Goal: Task Accomplishment & Management: Use online tool/utility

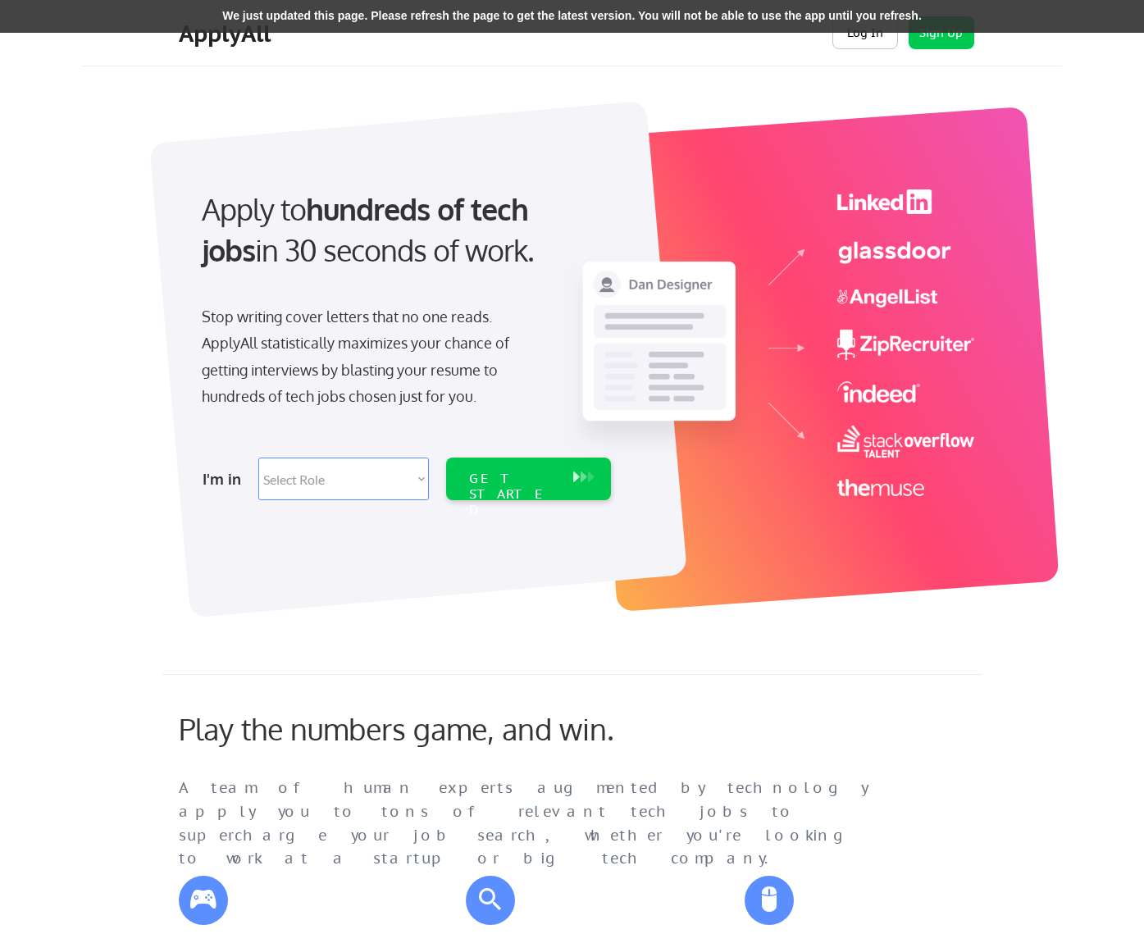
click at [881, 38] on button "Log In" at bounding box center [865, 32] width 66 height 33
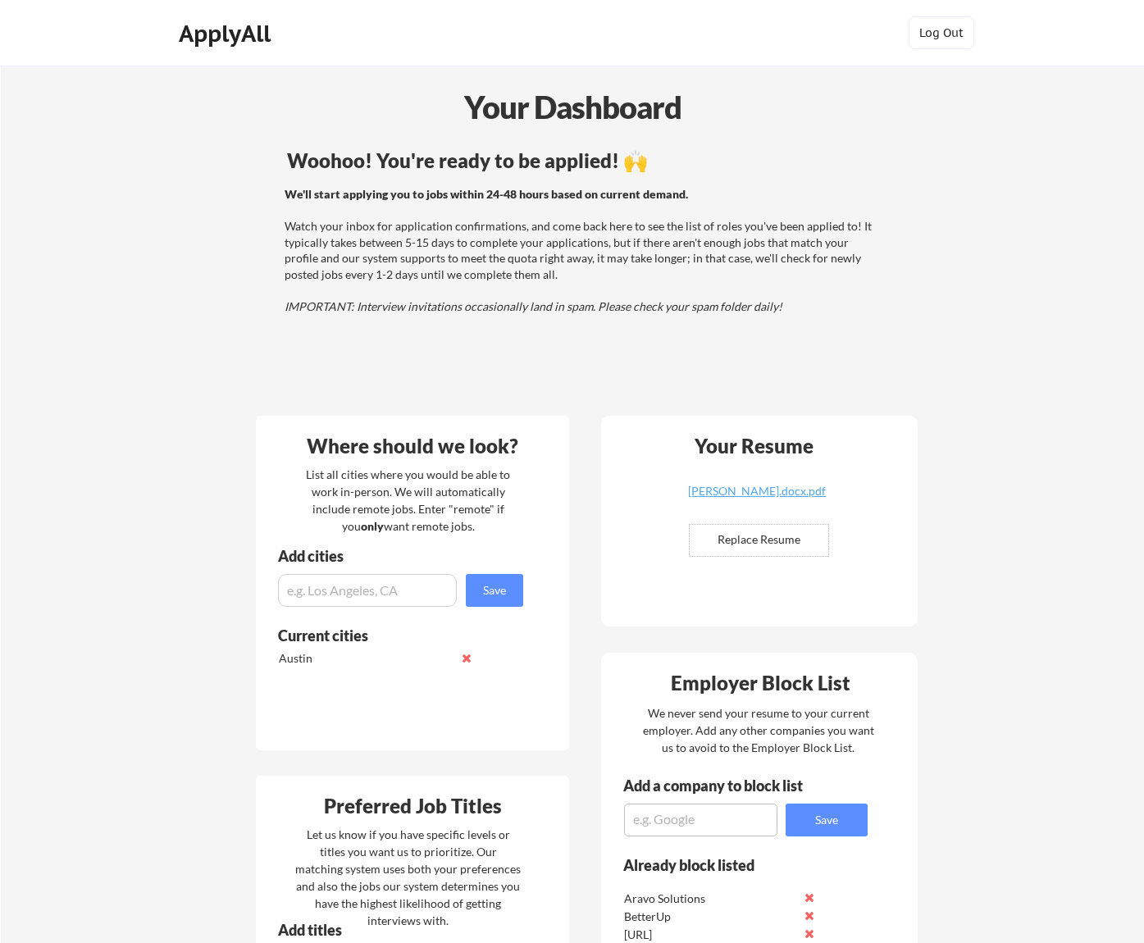
click at [1086, 280] on div "Your Dashboard Woohoo! You're ready to be applied! 🙌 We'll start applying you t…" at bounding box center [572, 891] width 1143 height 1650
click at [517, 194] on strong "We'll start applying you to jobs within 24-48 hours based on current demand." at bounding box center [487, 194] width 404 height 14
click at [668, 258] on div "We'll start applying you to jobs within 24-48 hours based on current demand. Wa…" at bounding box center [580, 250] width 591 height 129
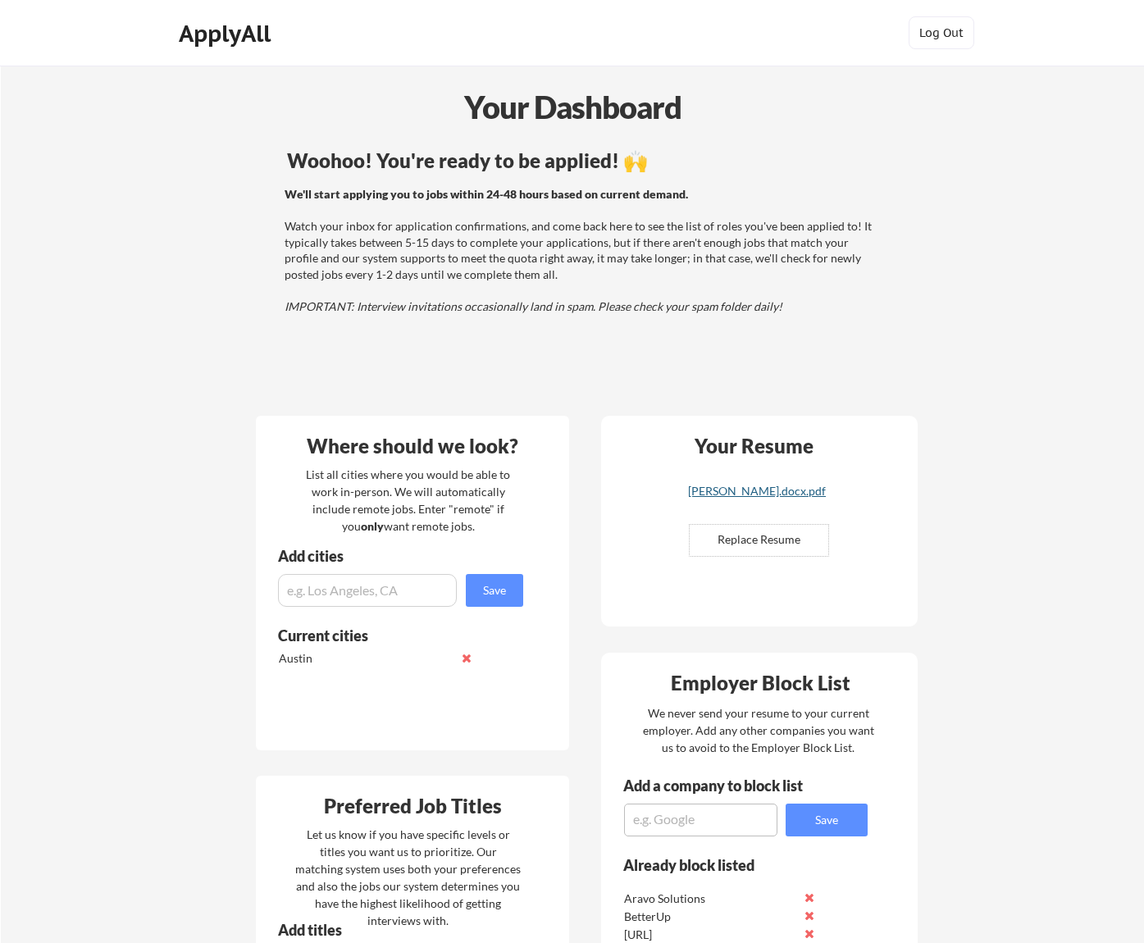
click at [761, 496] on div "[PERSON_NAME].docx.pdf" at bounding box center [756, 491] width 195 height 11
